Goal: Task Accomplishment & Management: Use online tool/utility

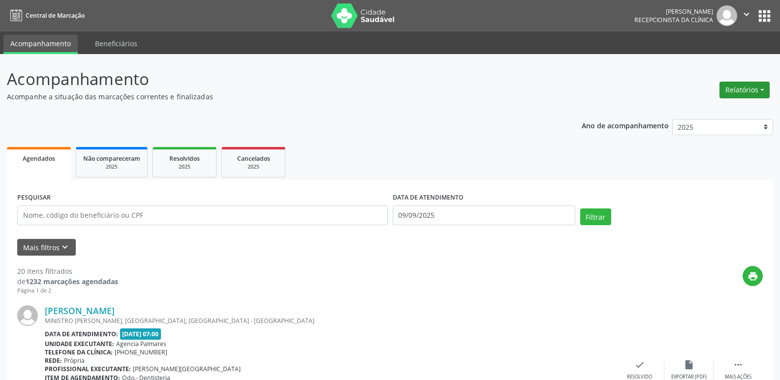
click at [750, 88] on button "Relatórios" at bounding box center [745, 90] width 50 height 17
click at [698, 111] on link "Agendamentos" at bounding box center [717, 111] width 106 height 14
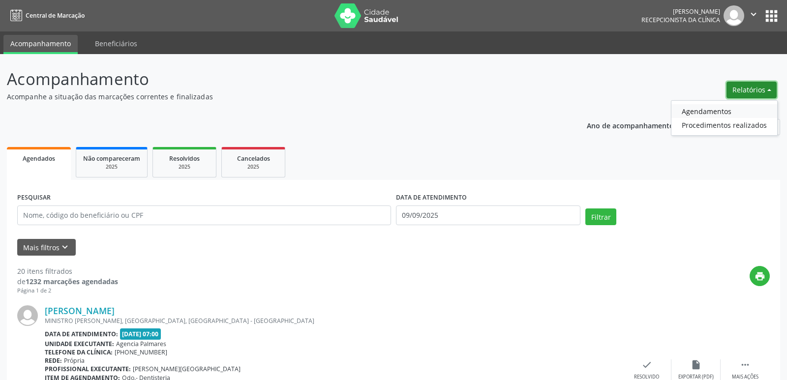
select select "8"
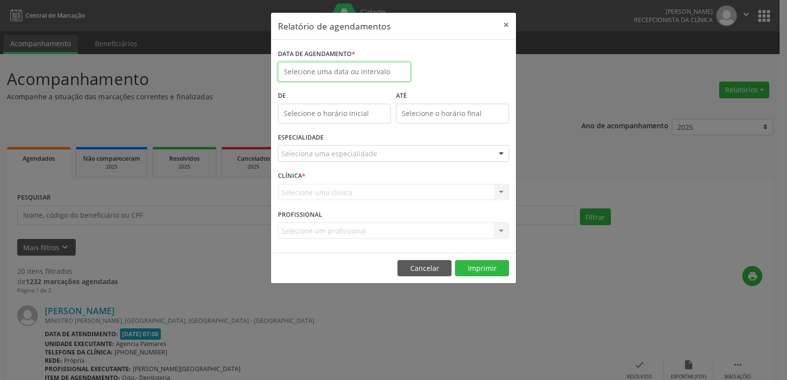
click at [371, 73] on input "text" at bounding box center [344, 72] width 133 height 20
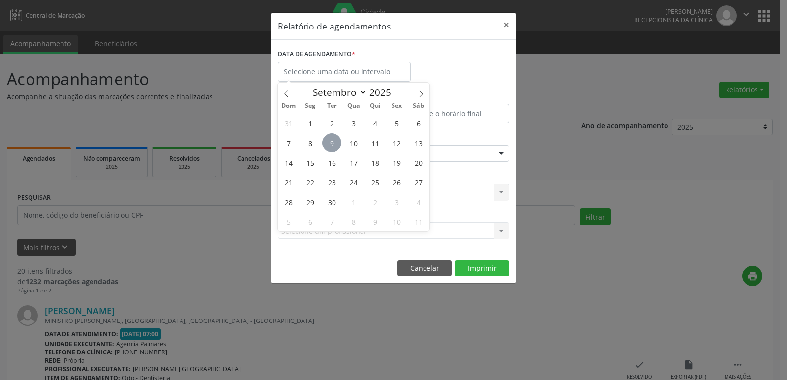
click at [333, 146] on span "9" at bounding box center [331, 142] width 19 height 19
type input "09/09/2025"
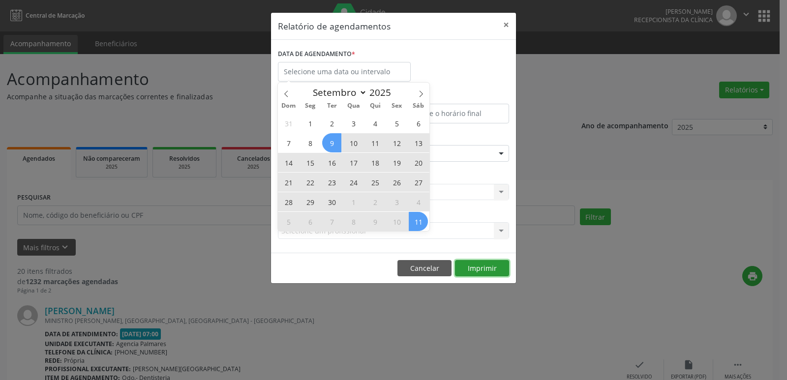
click at [483, 267] on button "Imprimir" at bounding box center [482, 268] width 54 height 17
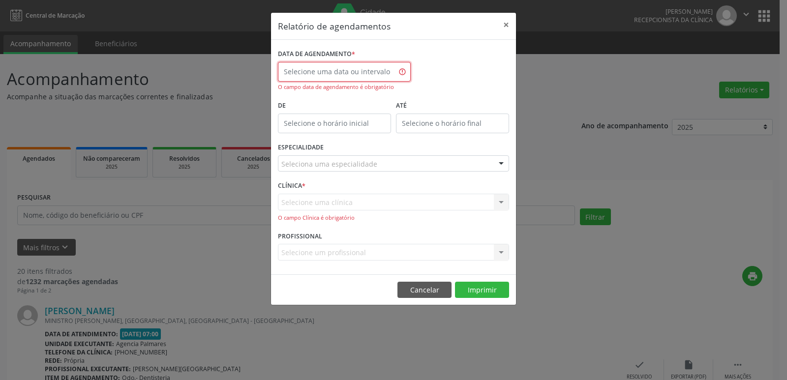
click at [340, 66] on input "text" at bounding box center [344, 72] width 133 height 20
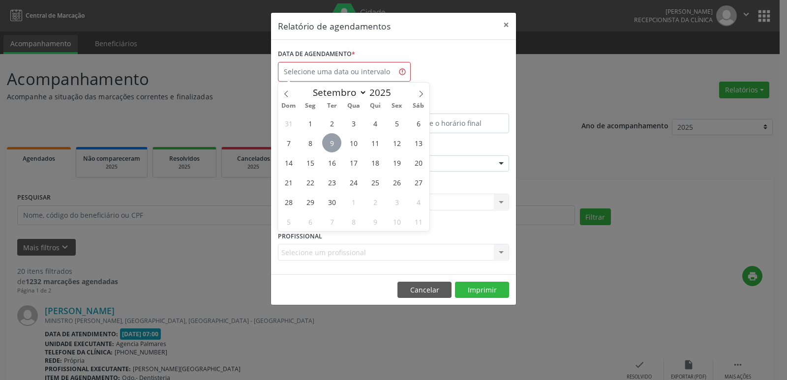
click at [329, 142] on span "9" at bounding box center [331, 142] width 19 height 19
type input "09/09/2025"
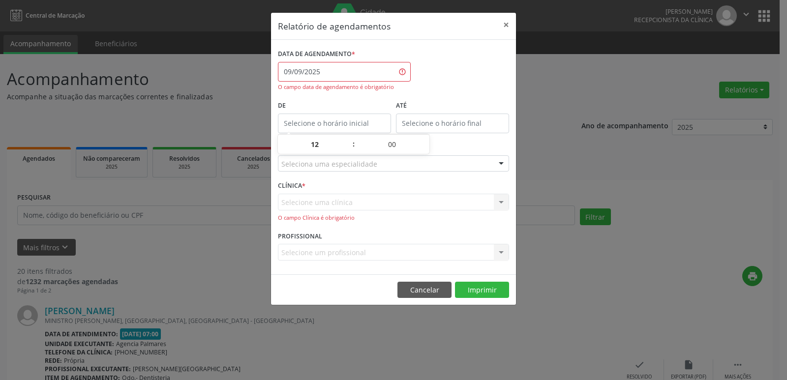
type input "12:00"
click at [329, 125] on input "12:00" at bounding box center [334, 124] width 113 height 20
click at [539, 169] on div "Relatório de agendamentos × DATA DE AGENDAMENTO * [DATE] O campo data de agenda…" at bounding box center [393, 190] width 787 height 380
click at [505, 167] on div at bounding box center [501, 164] width 15 height 17
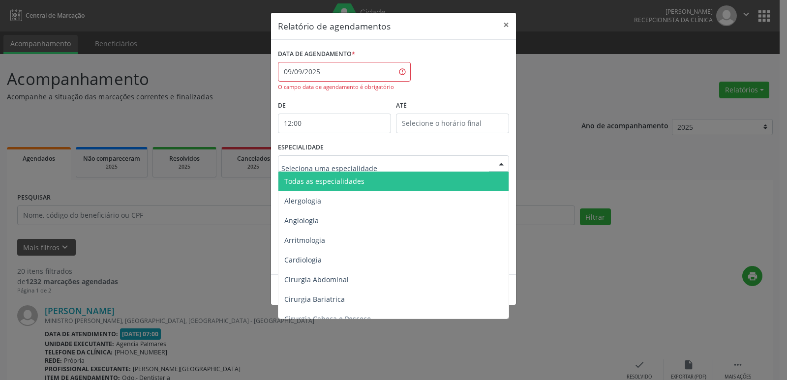
click at [411, 181] on span "Todas as especialidades" at bounding box center [395, 182] width 232 height 20
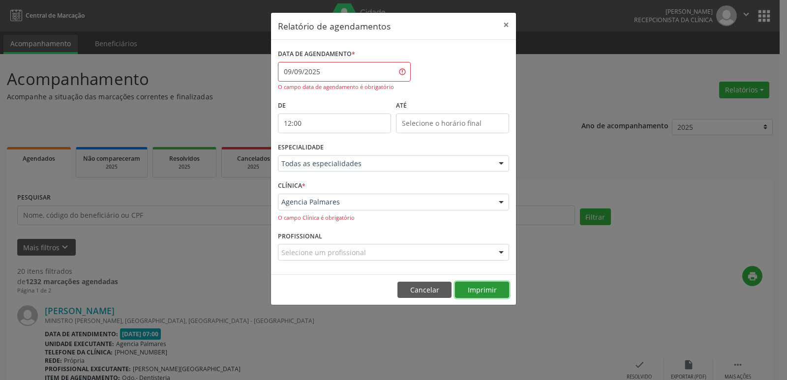
click at [470, 290] on button "Imprimir" at bounding box center [482, 290] width 54 height 17
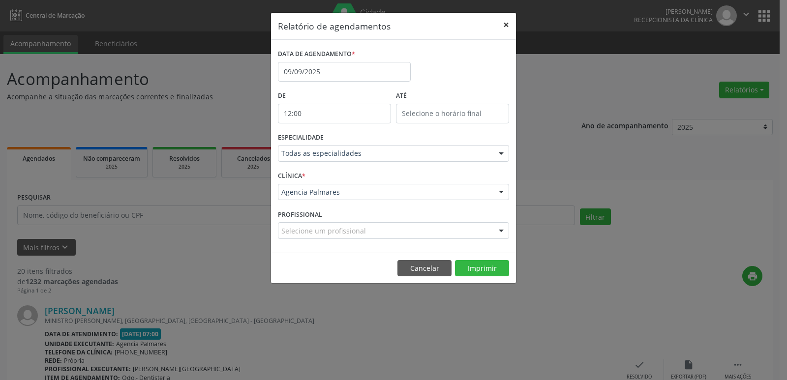
click at [505, 23] on button "×" at bounding box center [507, 25] width 20 height 24
